Goal: Task Accomplishment & Management: Use online tool/utility

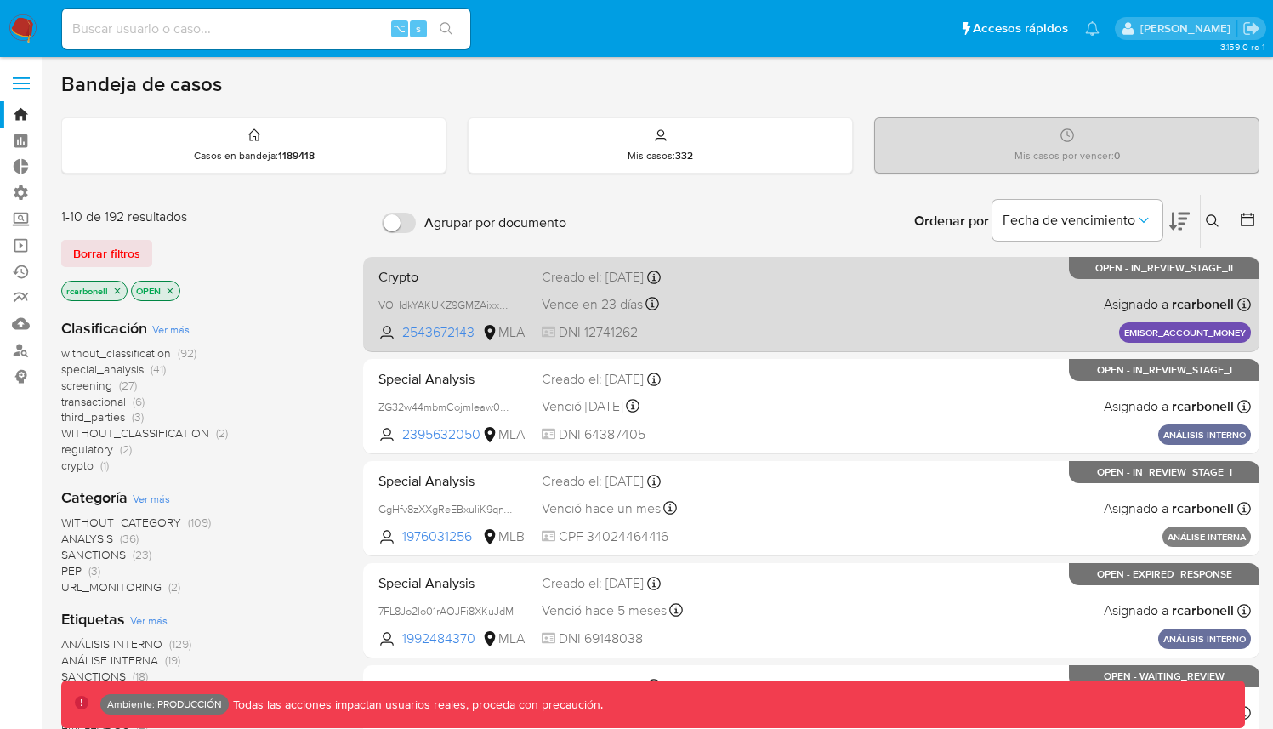
click at [798, 328] on div "Crypto VOHdkYAKUKZ9GMZAixxAuvVb 2543672143 MLA Creado el: 10/07/2025 Creado el:…" at bounding box center [811, 304] width 879 height 86
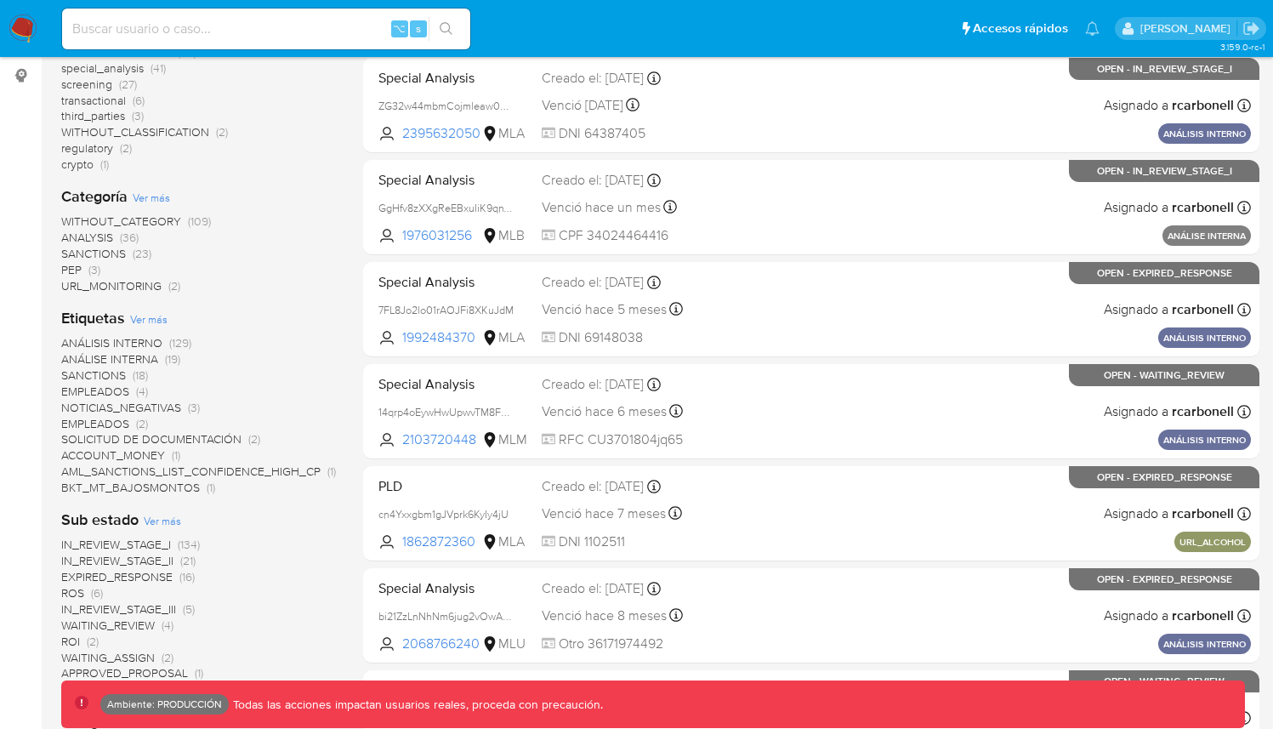
scroll to position [674, 0]
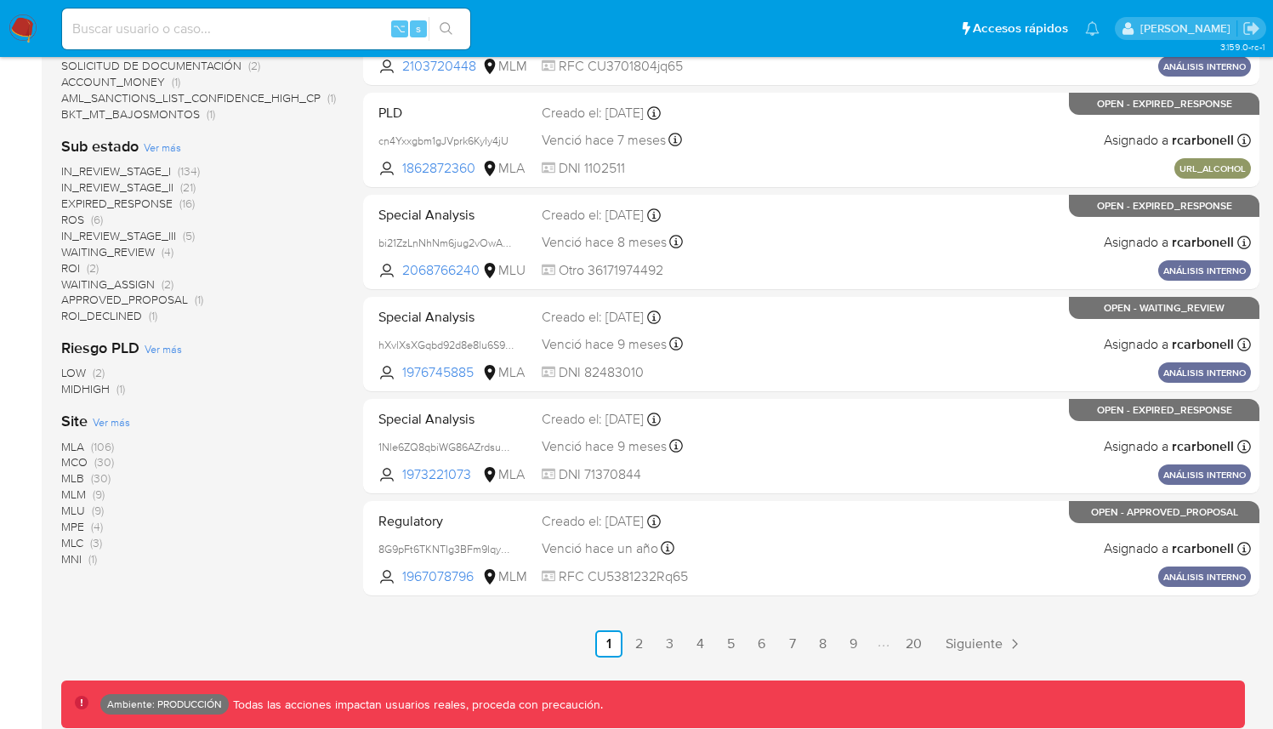
click at [71, 442] on span "MLA" at bounding box center [72, 446] width 23 height 17
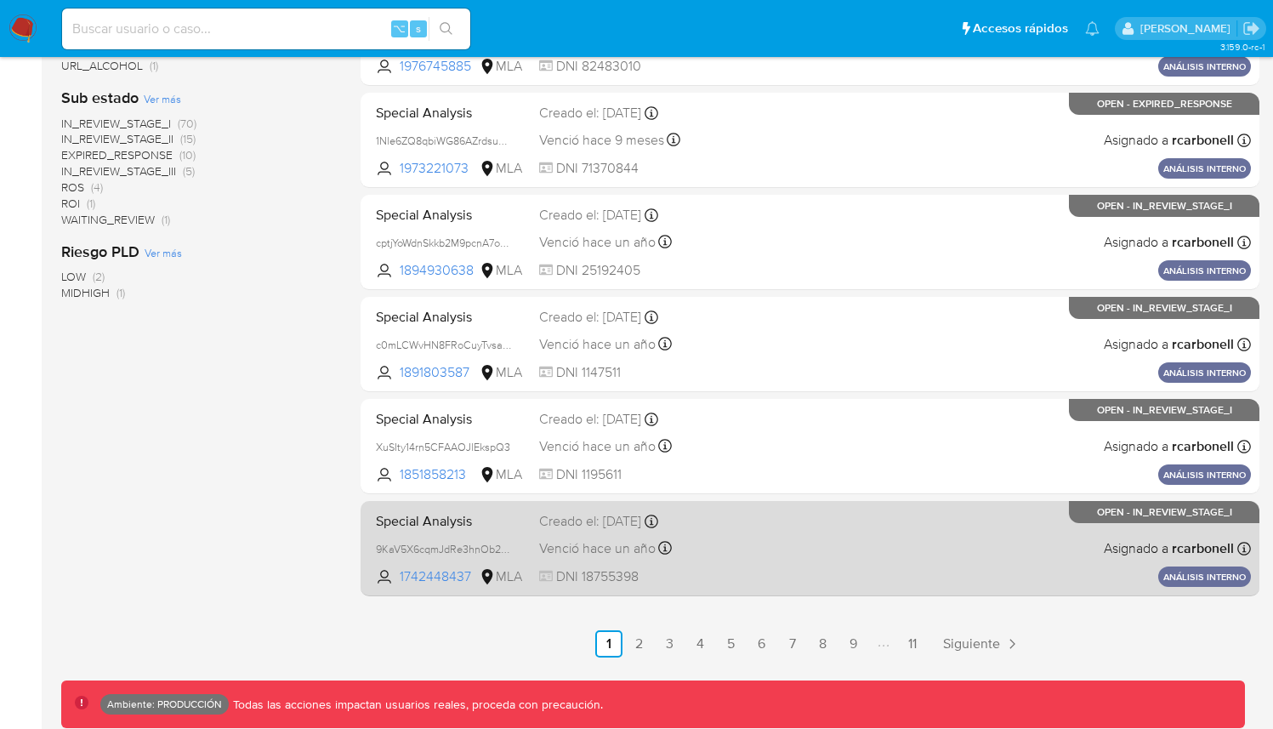
click at [775, 554] on div "Special Analysis 9KaV5X6cqmJdRe3hnOb2HWuU 1742448437 MLA Creado el: 26/03/2024 …" at bounding box center [810, 548] width 882 height 86
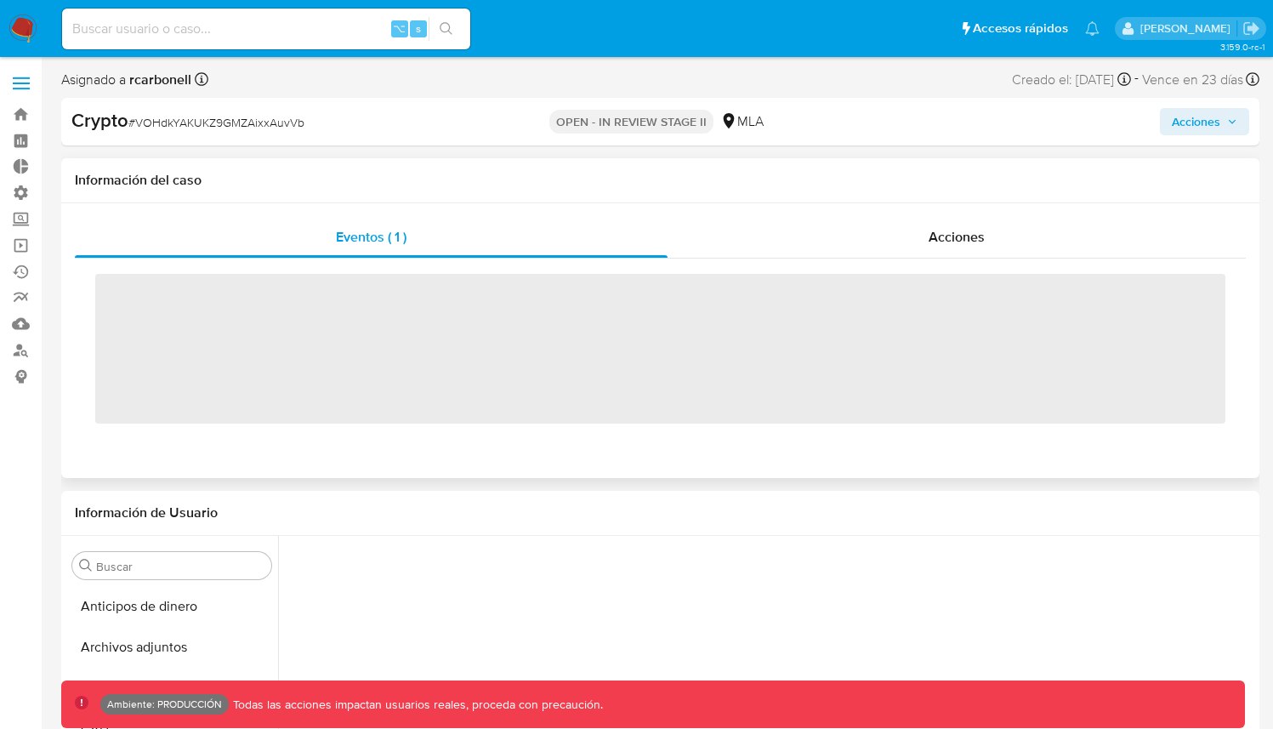
scroll to position [612, 0]
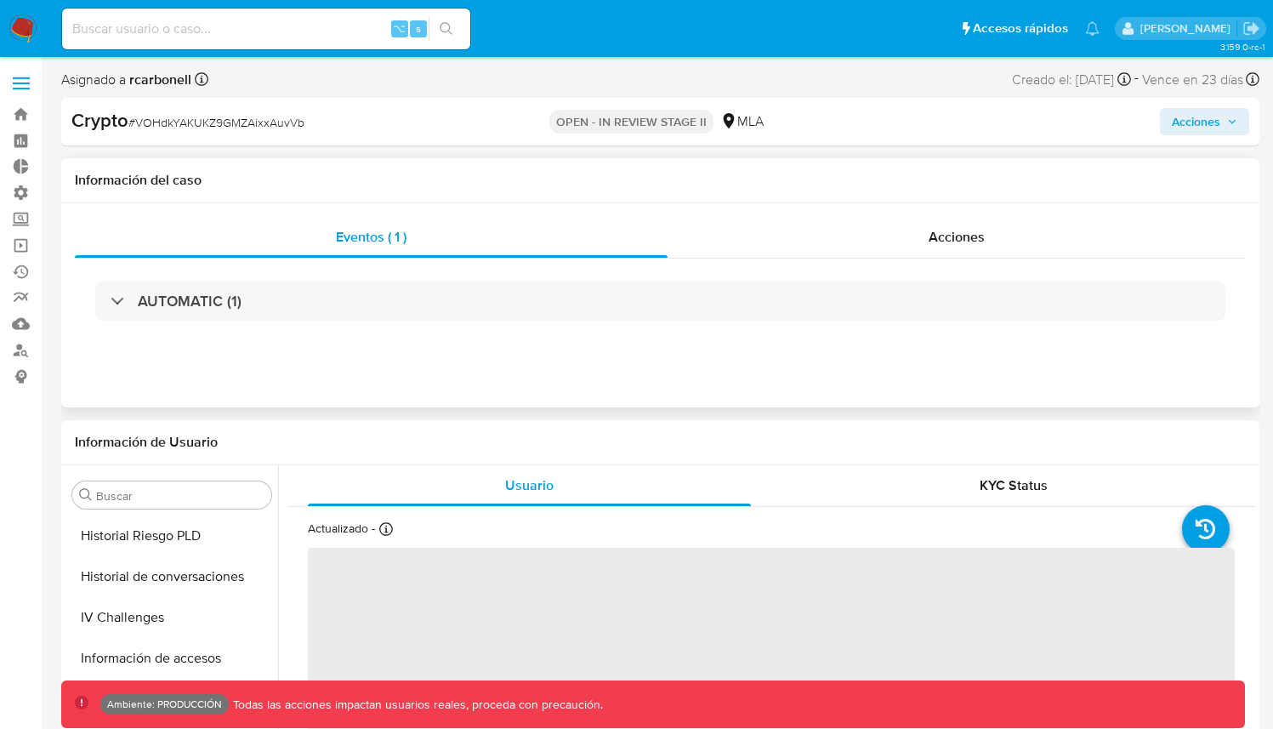
select select "10"
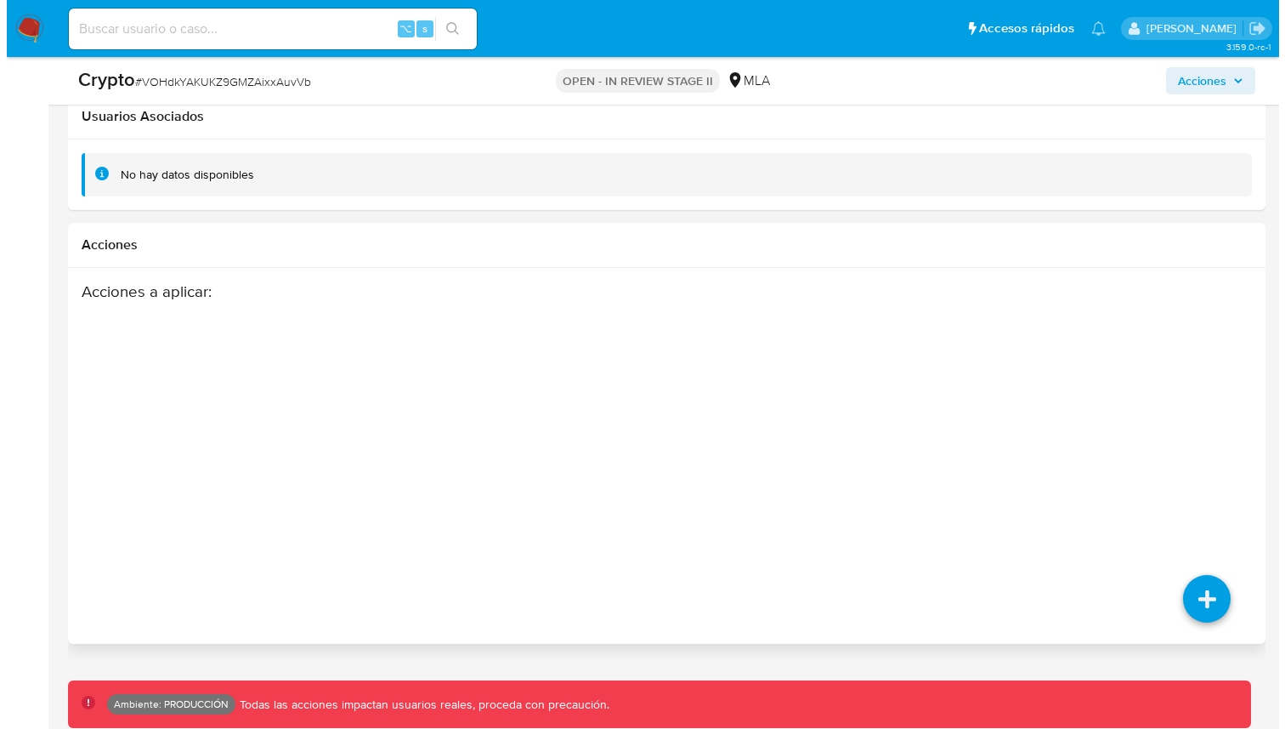
scroll to position [1972, 0]
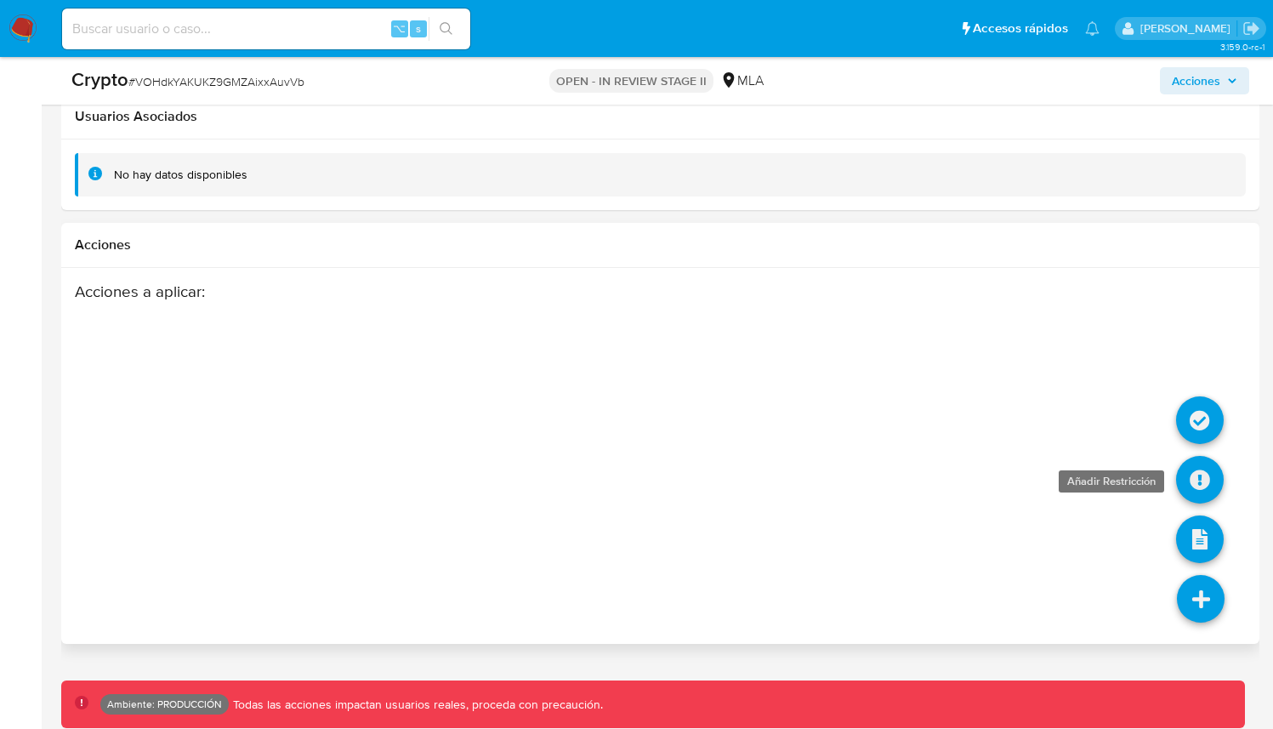
click at [1188, 478] on icon at bounding box center [1200, 480] width 48 height 48
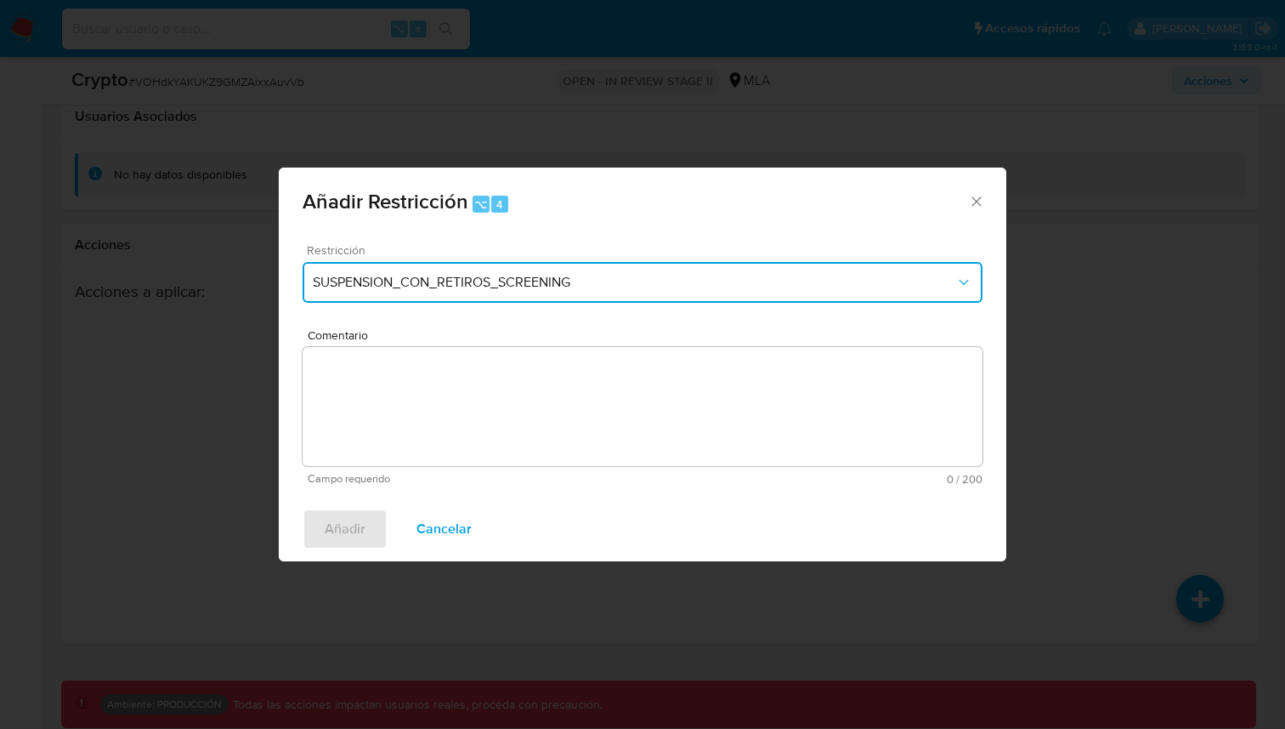
click at [660, 287] on span "SUSPENSION_CON_RETIROS_SCREENING" at bounding box center [634, 282] width 643 height 17
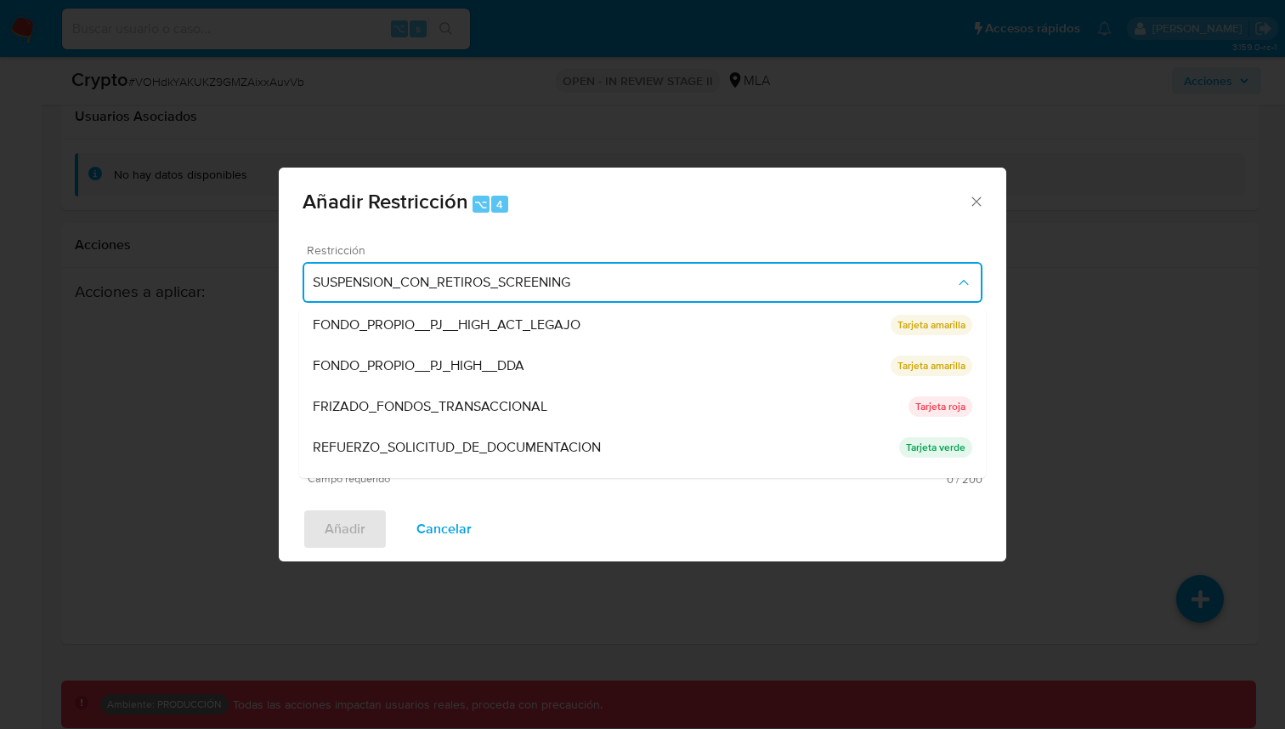
scroll to position [360, 0]
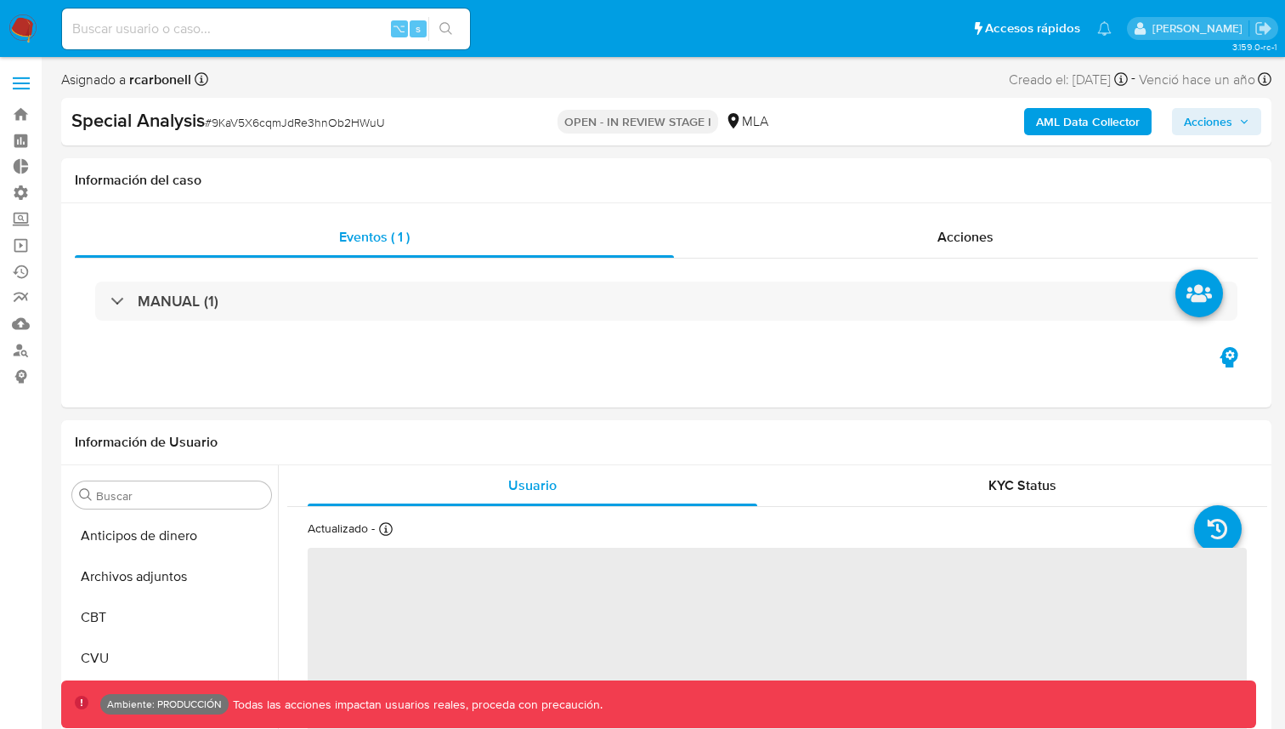
select select "10"
